Goal: Information Seeking & Learning: Learn about a topic

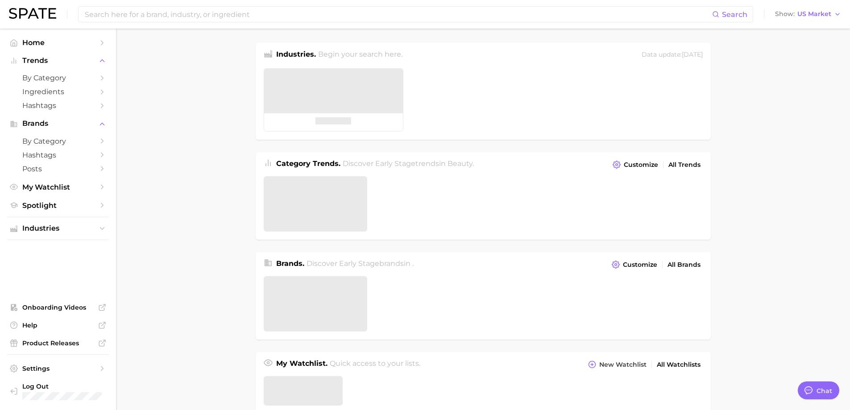
type textarea "x"
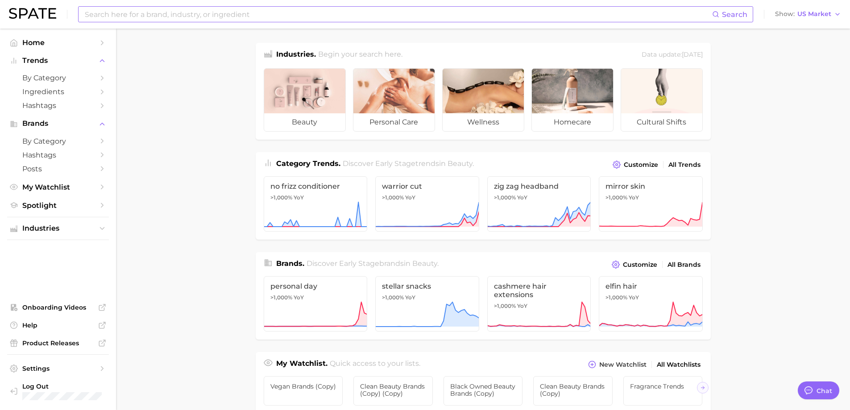
click at [284, 9] on input at bounding box center [398, 14] width 628 height 15
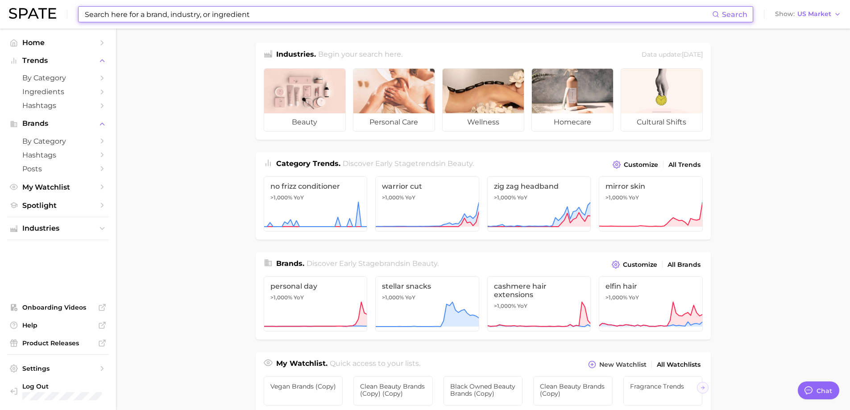
click at [397, 17] on input at bounding box center [398, 14] width 628 height 15
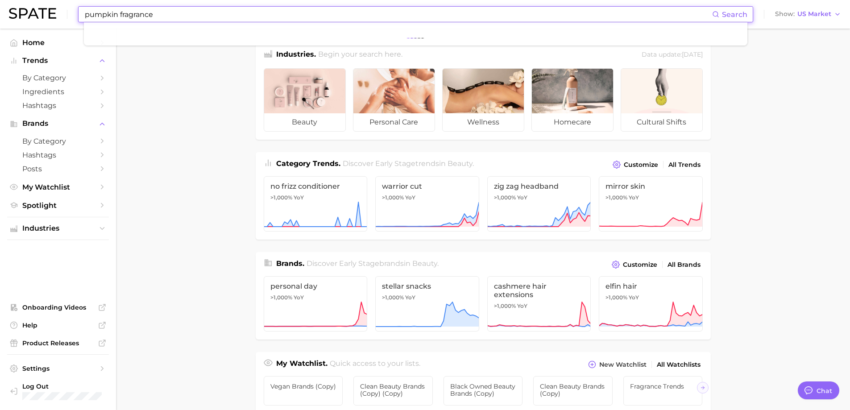
type input "pumpkin fragrance"
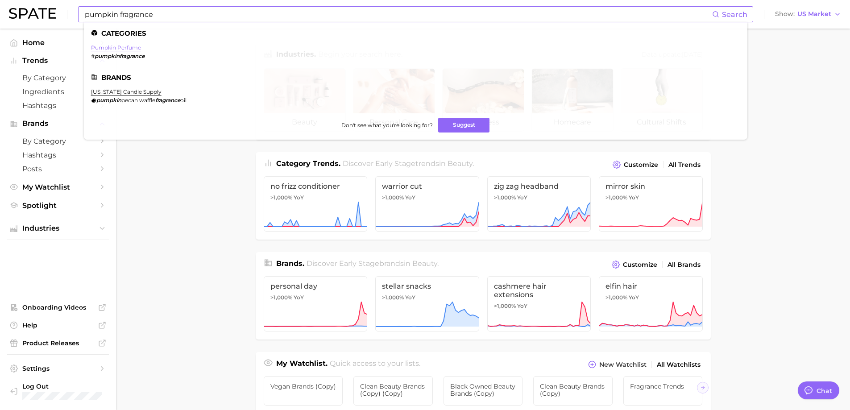
click at [125, 49] on link "pumpkin perfume" at bounding box center [116, 47] width 50 height 7
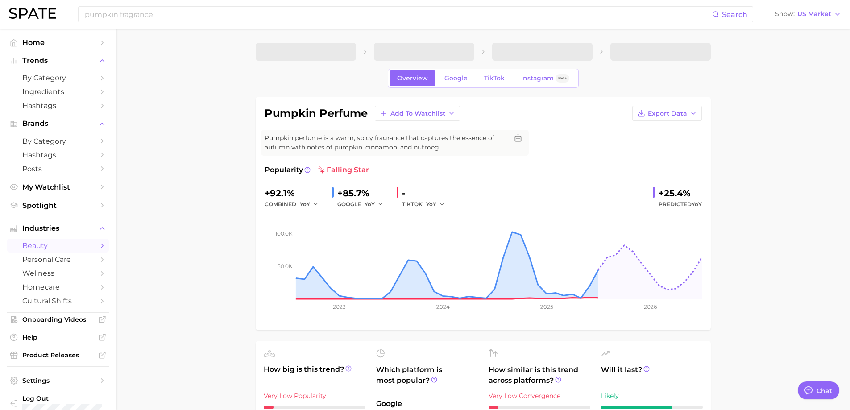
type textarea "x"
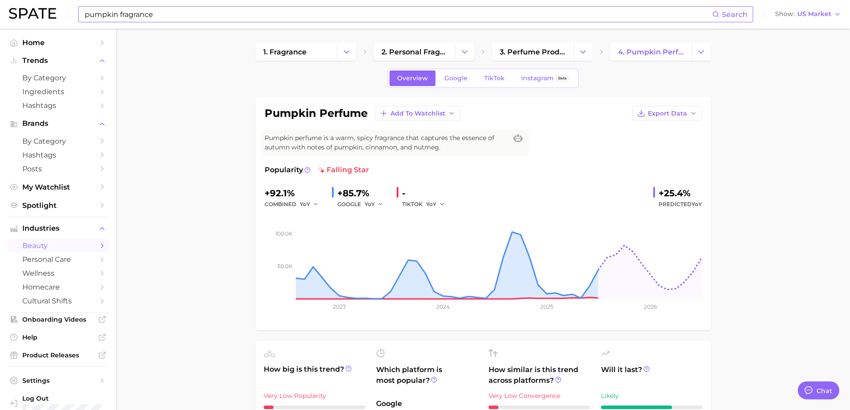
click at [115, 15] on input "pumpkin fragrance" at bounding box center [398, 14] width 628 height 15
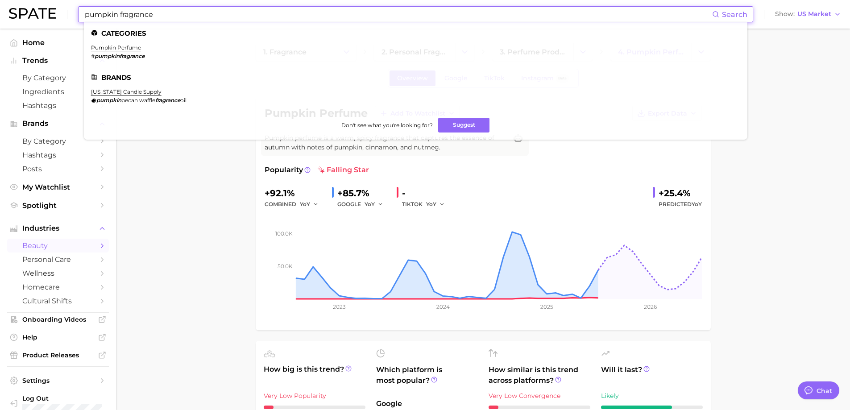
drag, startPoint x: 117, startPoint y: 15, endPoint x: 54, endPoint y: 16, distance: 63.8
click at [54, 16] on div "pumpkin fragrance Search Categories pumpkin perfume # pumpkinfragrance Brands v…" at bounding box center [425, 14] width 832 height 29
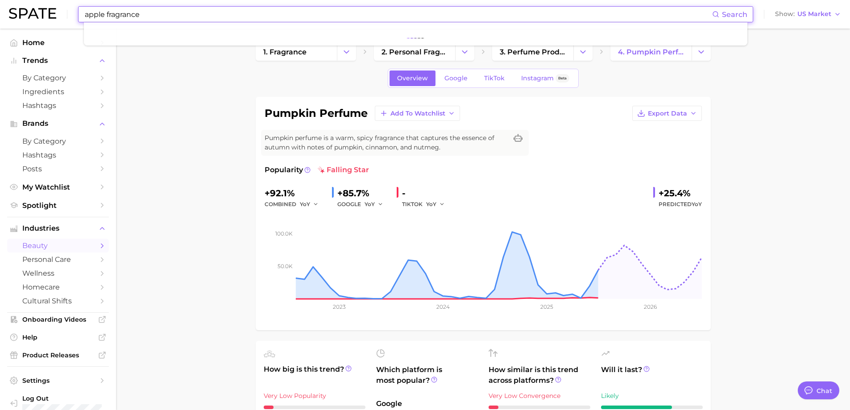
type input "apple fragrance"
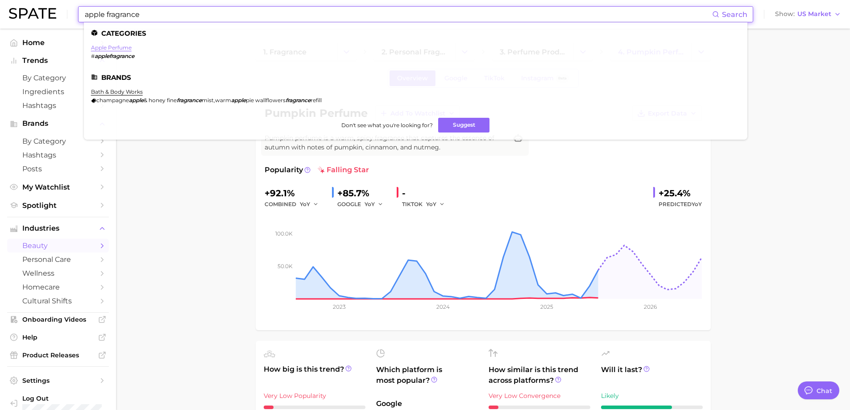
click at [124, 49] on link "apple perfume" at bounding box center [111, 47] width 41 height 7
